Goal: Information Seeking & Learning: Find specific fact

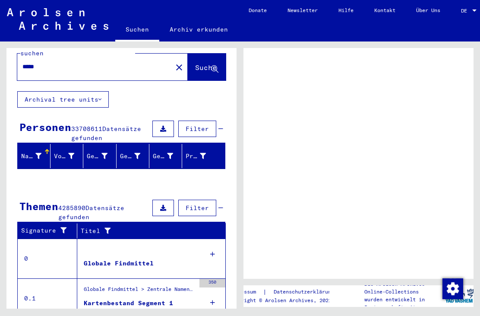
scroll to position [5, 0]
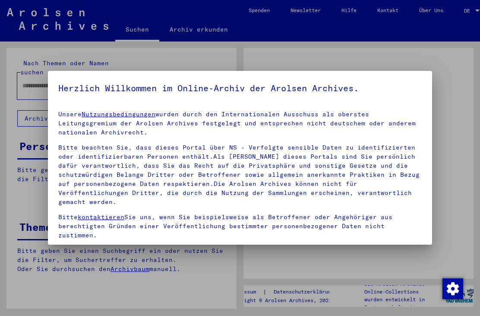
type input "*****"
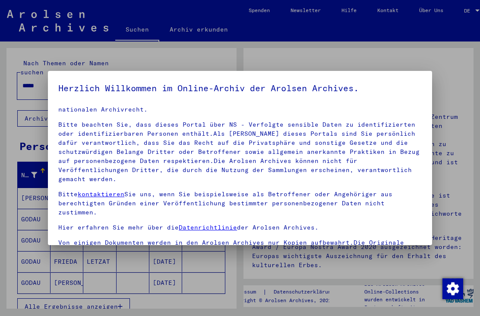
scroll to position [22, 0]
click at [407, 277] on div at bounding box center [240, 158] width 480 height 316
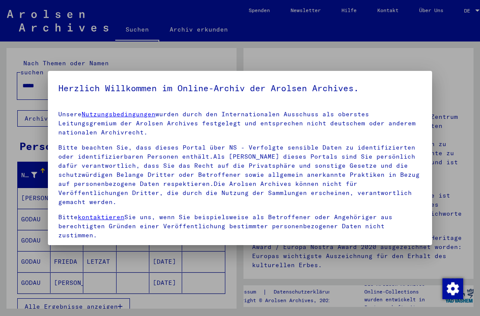
click at [409, 271] on div at bounding box center [240, 158] width 480 height 316
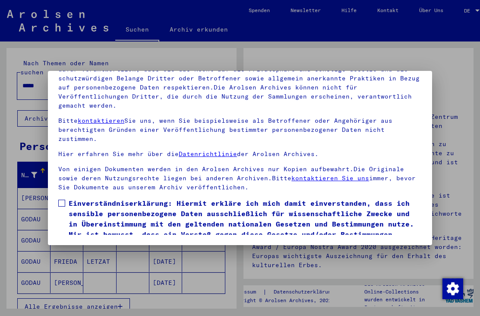
scroll to position [93, 0]
click at [62, 199] on span at bounding box center [61, 202] width 7 height 7
click at [73, 254] on button "Ich stimme zu" at bounding box center [90, 262] width 65 height 16
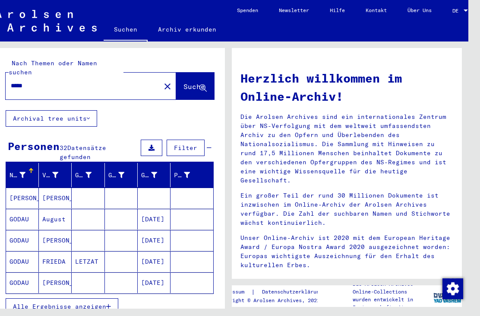
scroll to position [10, 3]
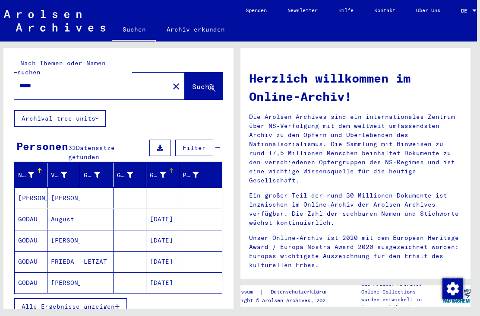
click at [163, 172] on icon at bounding box center [163, 175] width 6 height 6
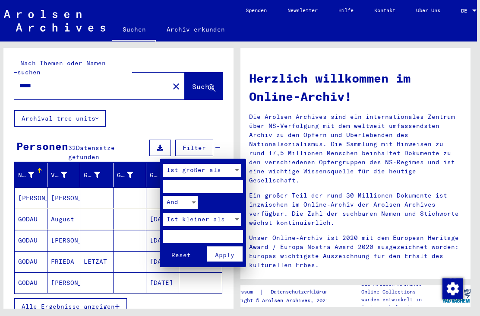
click at [126, 205] on div at bounding box center [240, 158] width 480 height 316
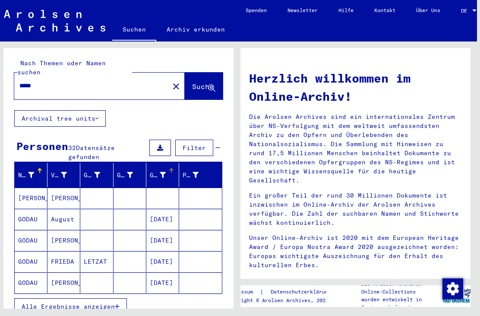
click at [128, 208] on mat-cell at bounding box center [130, 218] width 33 height 21
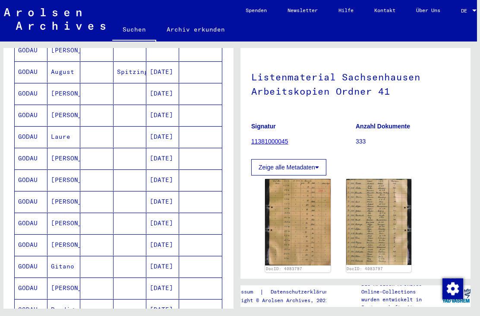
scroll to position [383, 0]
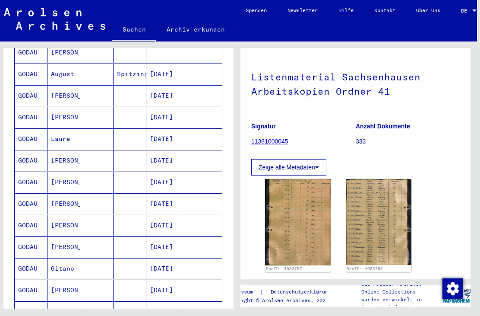
click at [32, 150] on mat-cell "GODAU" at bounding box center [31, 160] width 33 height 21
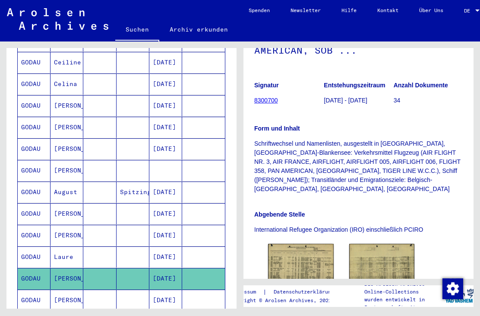
scroll to position [181, 0]
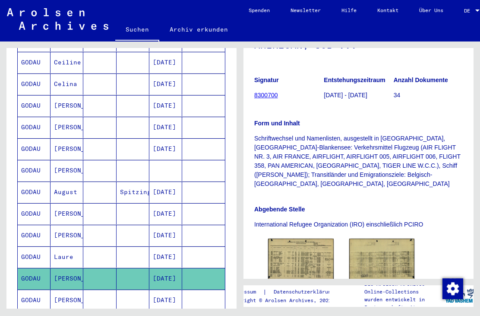
click at [304, 243] on img at bounding box center [301, 259] width 66 height 42
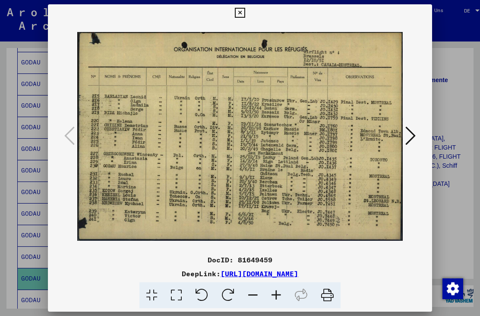
click at [245, 13] on icon at bounding box center [240, 13] width 10 height 10
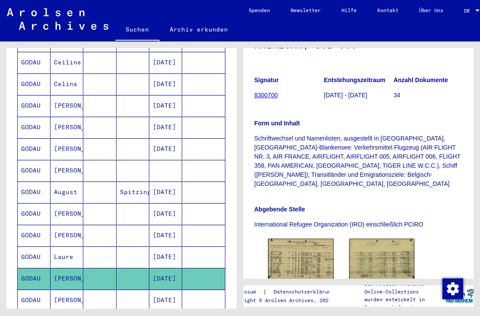
click at [388, 238] on img at bounding box center [382, 258] width 66 height 41
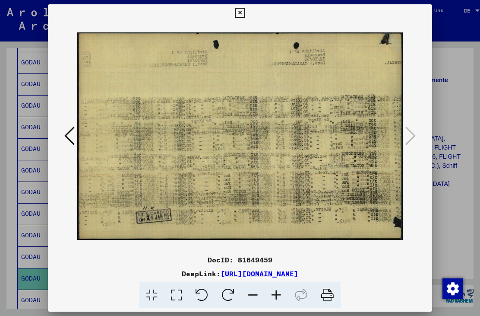
click at [454, 204] on div at bounding box center [240, 158] width 480 height 316
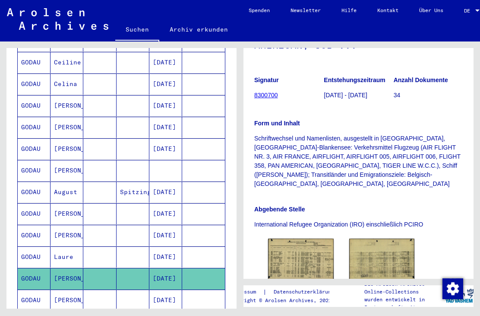
click at [286, 247] on img at bounding box center [301, 259] width 66 height 42
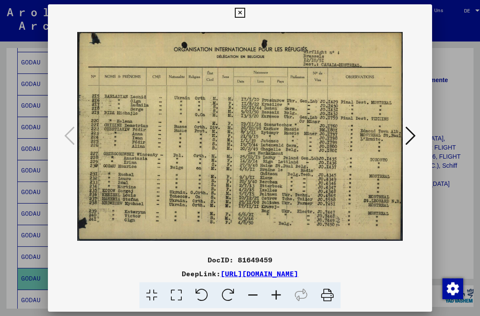
click at [456, 188] on div at bounding box center [240, 158] width 480 height 316
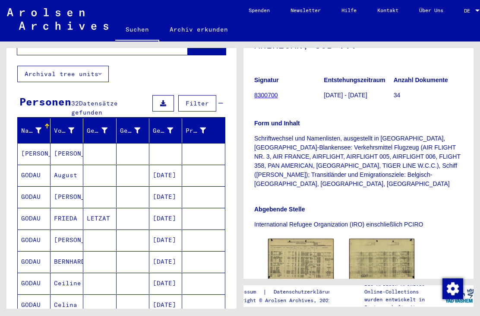
scroll to position [42, 0]
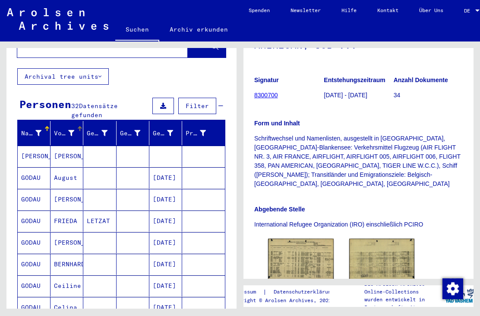
click at [73, 130] on icon at bounding box center [71, 133] width 6 height 6
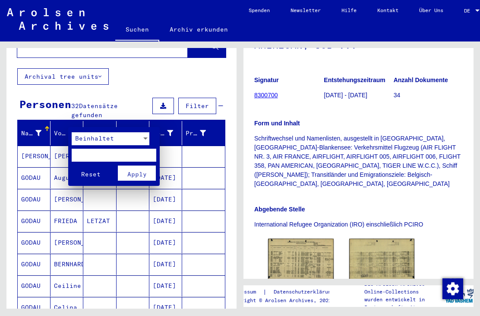
click at [139, 173] on span "Apply" at bounding box center [136, 174] width 19 height 8
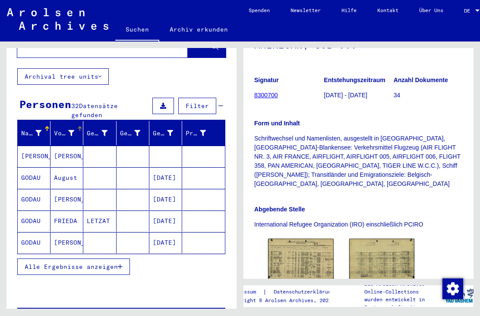
click at [69, 130] on icon at bounding box center [71, 133] width 6 height 6
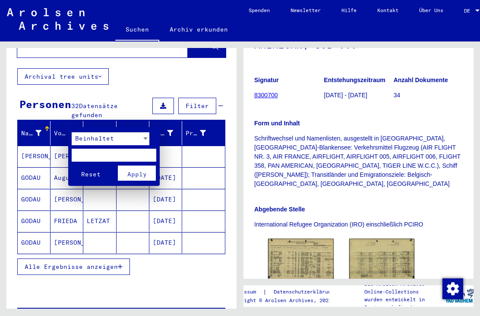
click at [61, 133] on div at bounding box center [240, 158] width 480 height 316
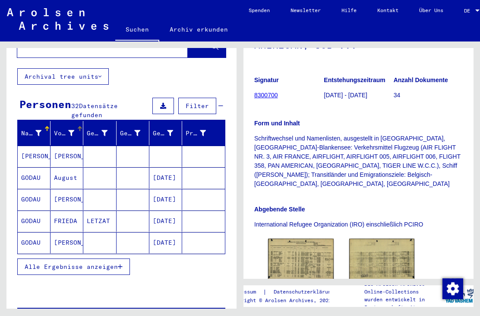
click at [34, 129] on div "Nachname" at bounding box center [31, 133] width 20 height 9
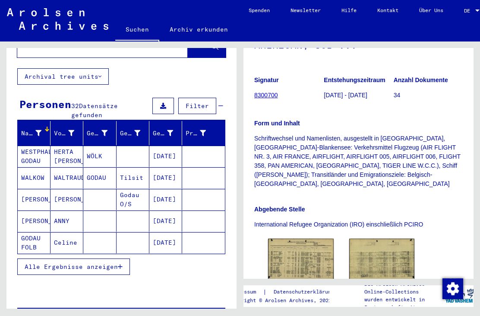
click at [35, 130] on icon at bounding box center [38, 133] width 6 height 6
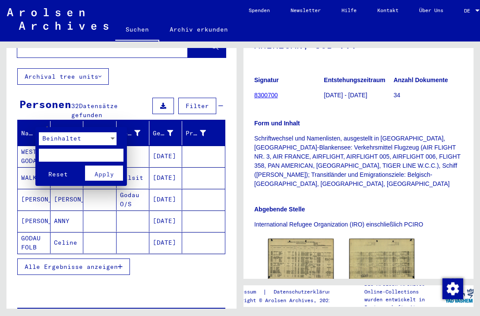
click at [56, 264] on div at bounding box center [240, 158] width 480 height 316
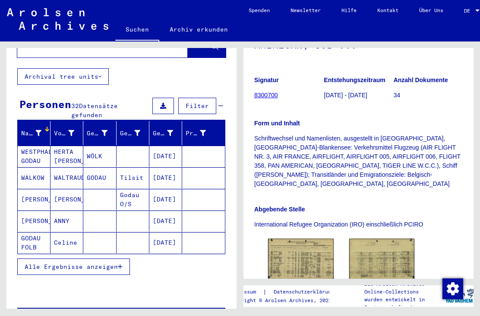
click at [59, 262] on span "Alle Ergebnisse anzeigen" at bounding box center [71, 266] width 93 height 8
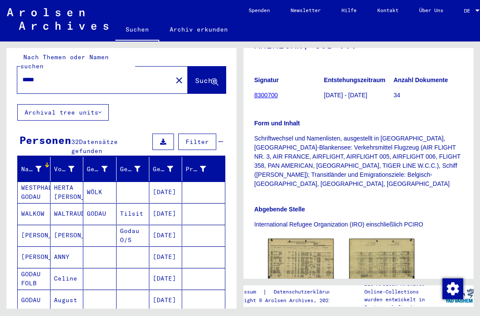
scroll to position [3, 0]
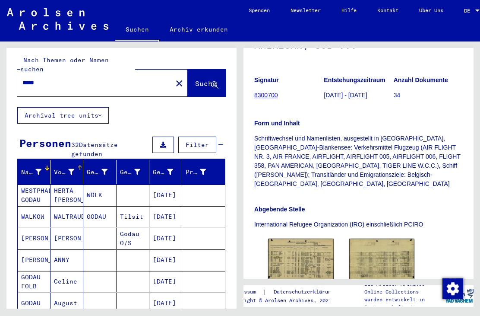
click at [72, 169] on icon at bounding box center [71, 172] width 6 height 6
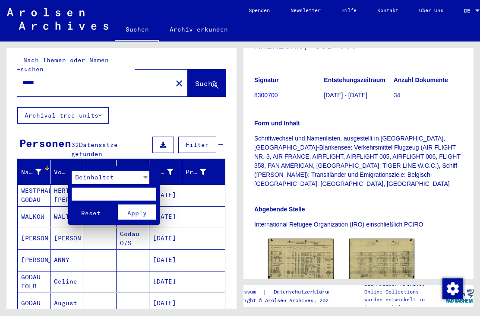
click at [136, 210] on span "Apply" at bounding box center [136, 213] width 19 height 8
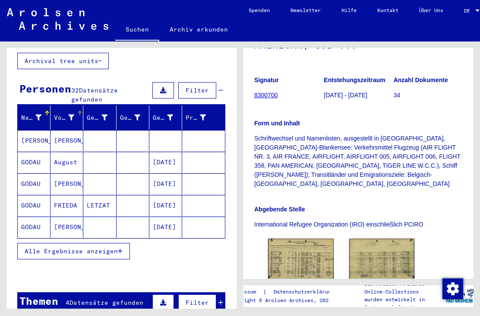
scroll to position [188, 0]
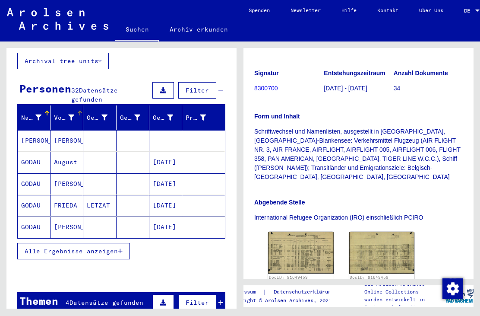
click at [47, 247] on span "Alle Ergebnisse anzeigen" at bounding box center [71, 251] width 93 height 8
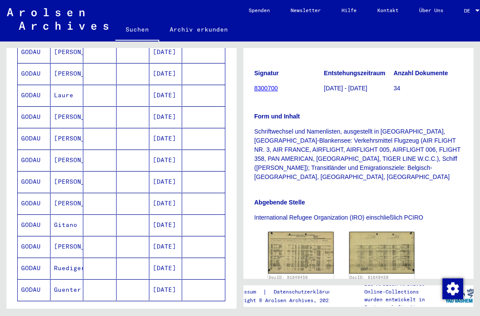
scroll to position [443, 0]
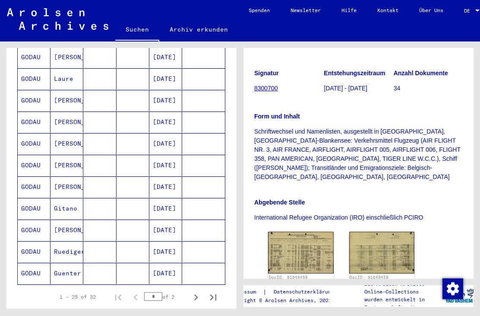
click at [34, 267] on icon at bounding box center [36, 281] width 22 height 35
click at [162, 268] on mat-cell "[DATE]" at bounding box center [165, 272] width 33 height 21
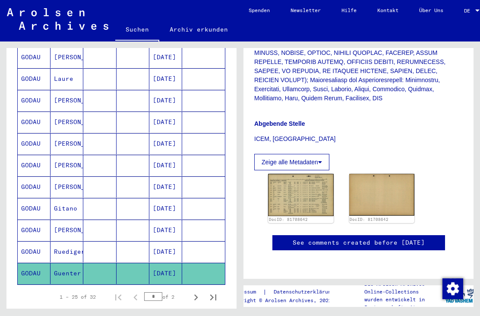
scroll to position [402, 0]
click at [303, 174] on img at bounding box center [301, 195] width 66 height 42
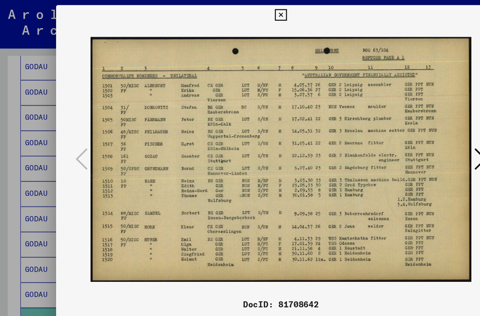
click at [27, 146] on div at bounding box center [240, 158] width 480 height 316
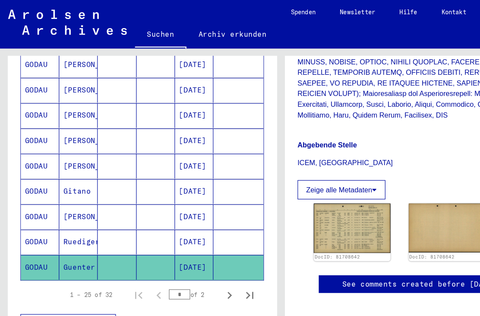
scroll to position [489, 0]
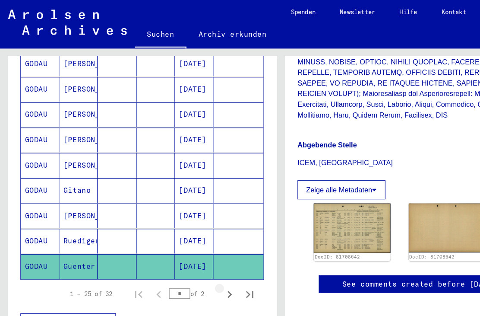
click at [194, 245] on icon "Next page" at bounding box center [196, 251] width 12 height 12
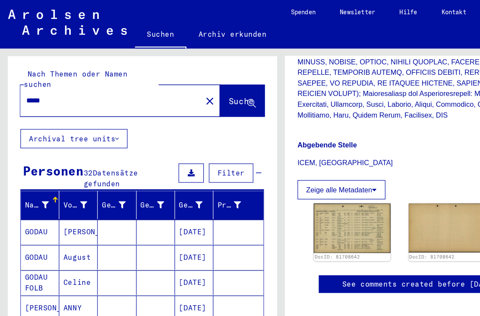
scroll to position [0, 0]
click at [213, 85] on icon at bounding box center [214, 88] width 7 height 7
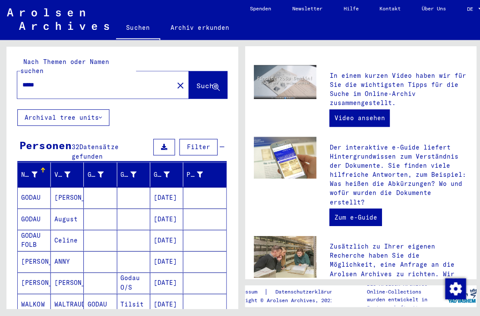
click at [18, 76] on div "*****" at bounding box center [89, 85] width 145 height 19
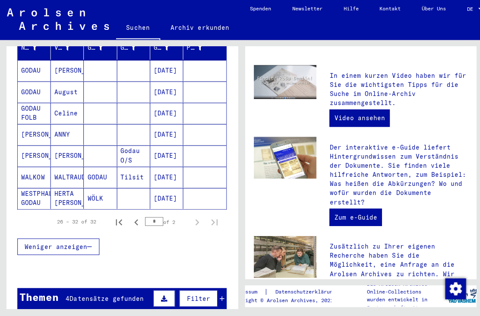
scroll to position [129, 0]
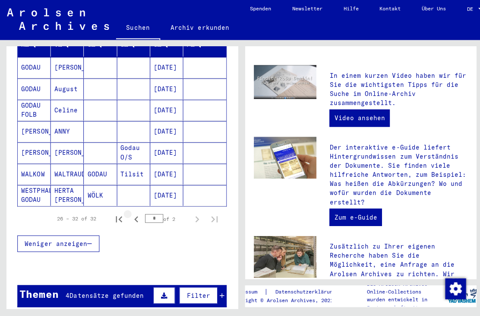
click at [136, 213] on icon "Previous page" at bounding box center [135, 219] width 12 height 12
type input "*"
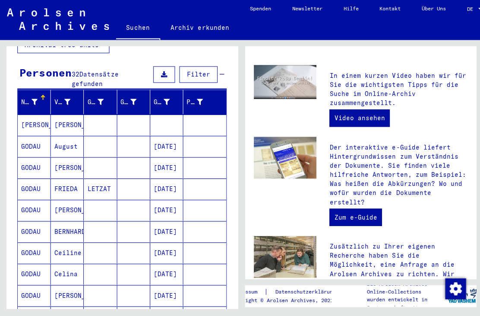
scroll to position [34, 0]
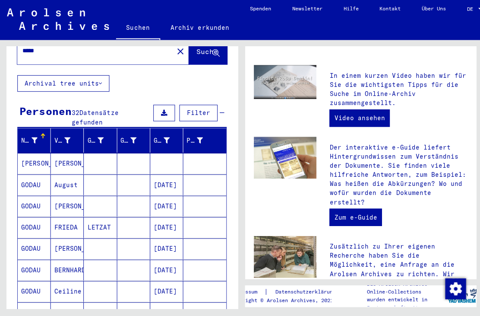
click at [66, 137] on div at bounding box center [67, 141] width 6 height 9
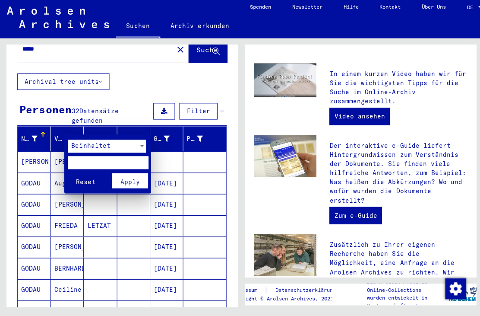
click at [88, 148] on div "Beinhaltet" at bounding box center [102, 146] width 70 height 13
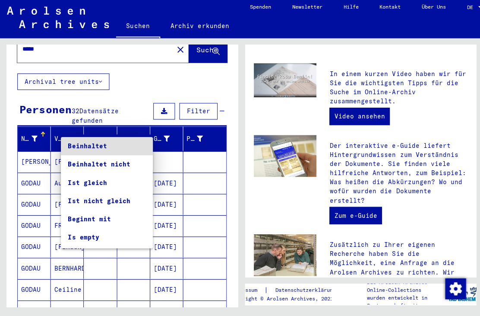
click at [193, 240] on div at bounding box center [240, 158] width 480 height 316
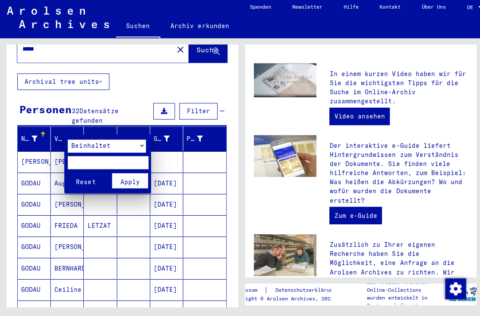
click at [79, 159] on input "text" at bounding box center [107, 163] width 80 height 13
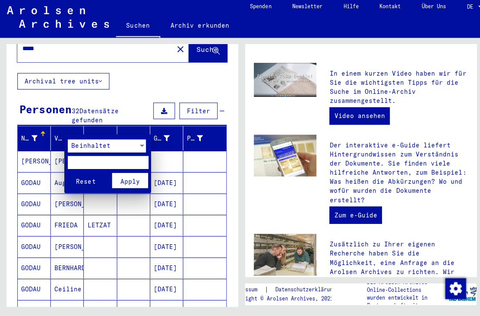
click at [37, 127] on div at bounding box center [240, 158] width 480 height 316
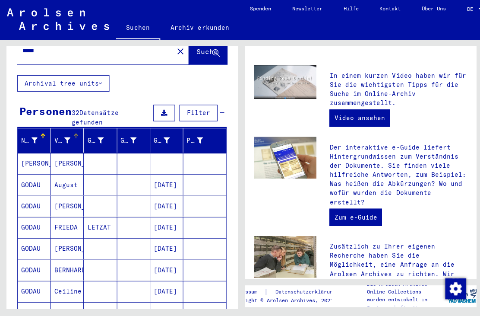
click at [41, 134] on div at bounding box center [42, 136] width 5 height 5
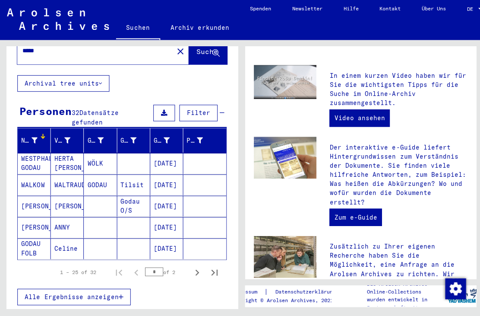
click at [477, 144] on html "Suchen Archiv erkunden Spenden Newsletter Hilfe Kontakt Über Uns Suchen Archiv …" at bounding box center [240, 158] width 480 height 316
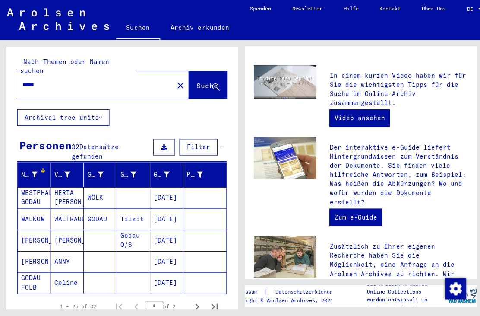
scroll to position [0, 0]
click at [24, 81] on input "*****" at bounding box center [91, 85] width 139 height 9
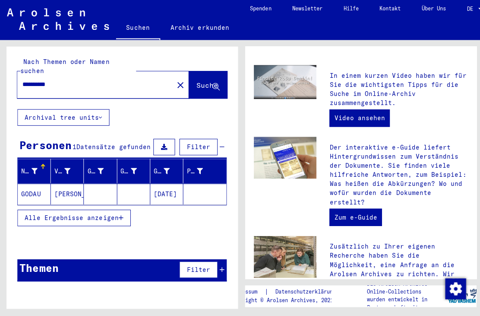
click at [47, 184] on mat-cell "GODAU" at bounding box center [34, 194] width 33 height 21
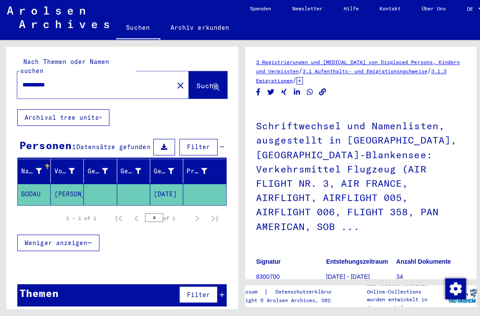
click at [36, 81] on input "**********" at bounding box center [94, 85] width 145 height 9
click at [28, 81] on input "**********" at bounding box center [94, 85] width 145 height 9
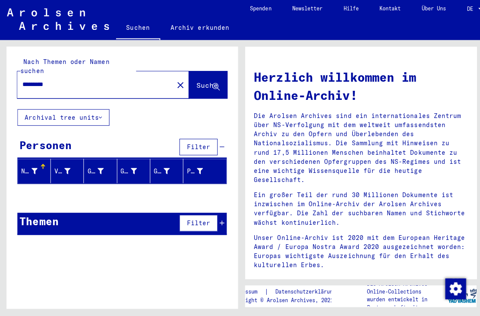
click at [200, 82] on span "Suche" at bounding box center [206, 86] width 22 height 9
click at [40, 164] on div "Nachname" at bounding box center [35, 171] width 29 height 14
type input "*****"
click at [200, 73] on button "Suche" at bounding box center [207, 86] width 38 height 27
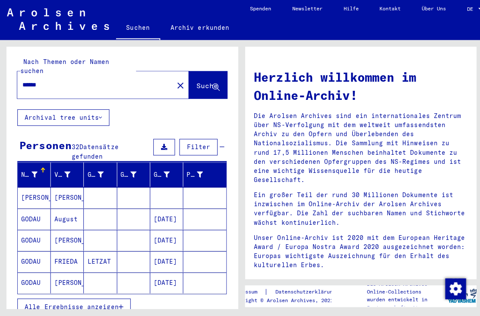
click at [49, 302] on span "Alle Ergebnisse anzeigen" at bounding box center [71, 306] width 93 height 8
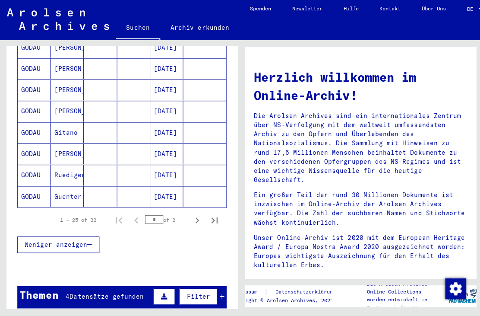
scroll to position [529, 0]
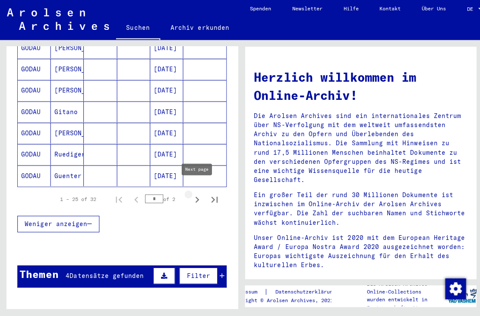
click at [200, 194] on icon "Next page" at bounding box center [196, 200] width 12 height 12
type input "*"
